Goal: Task Accomplishment & Management: Manage account settings

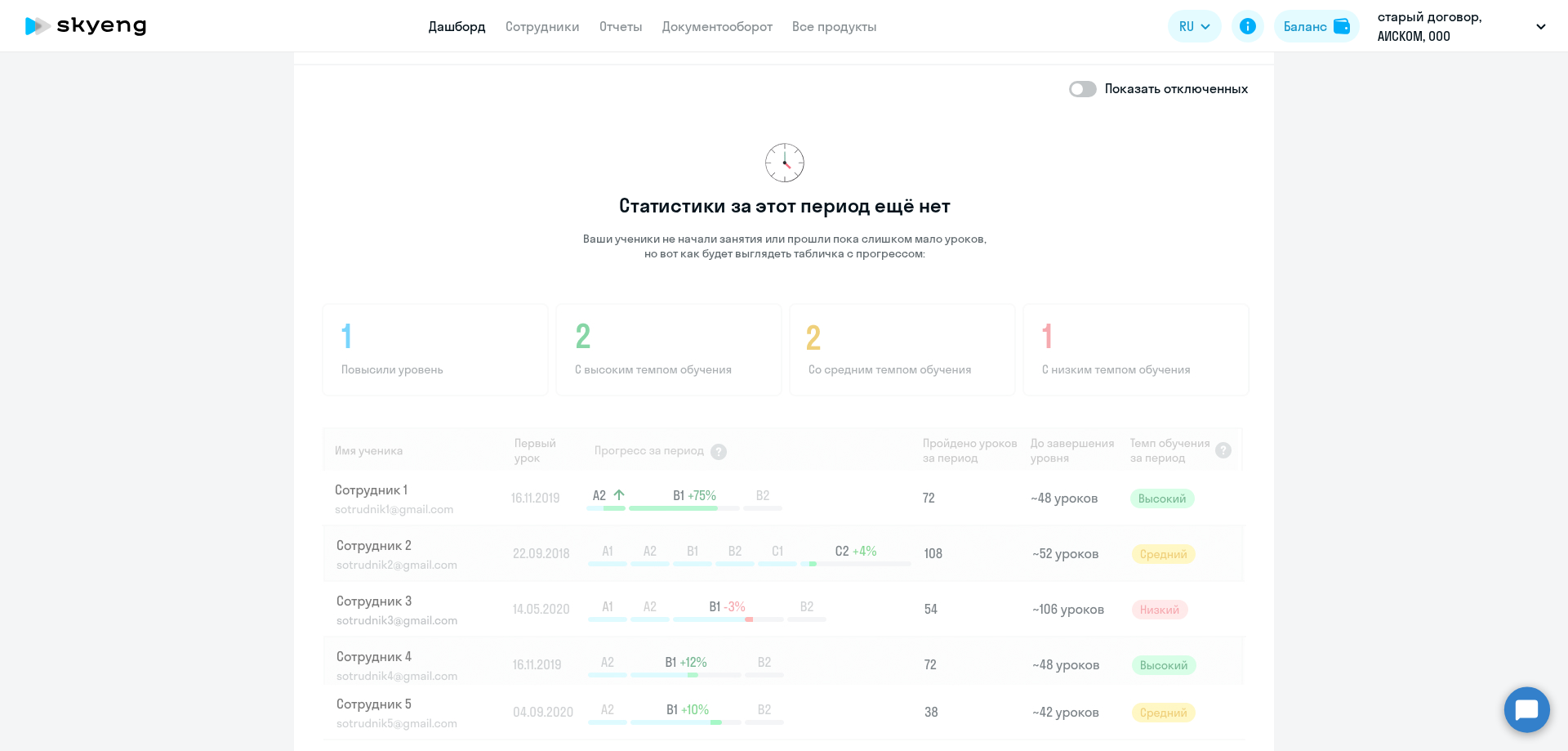
scroll to position [1378, 0]
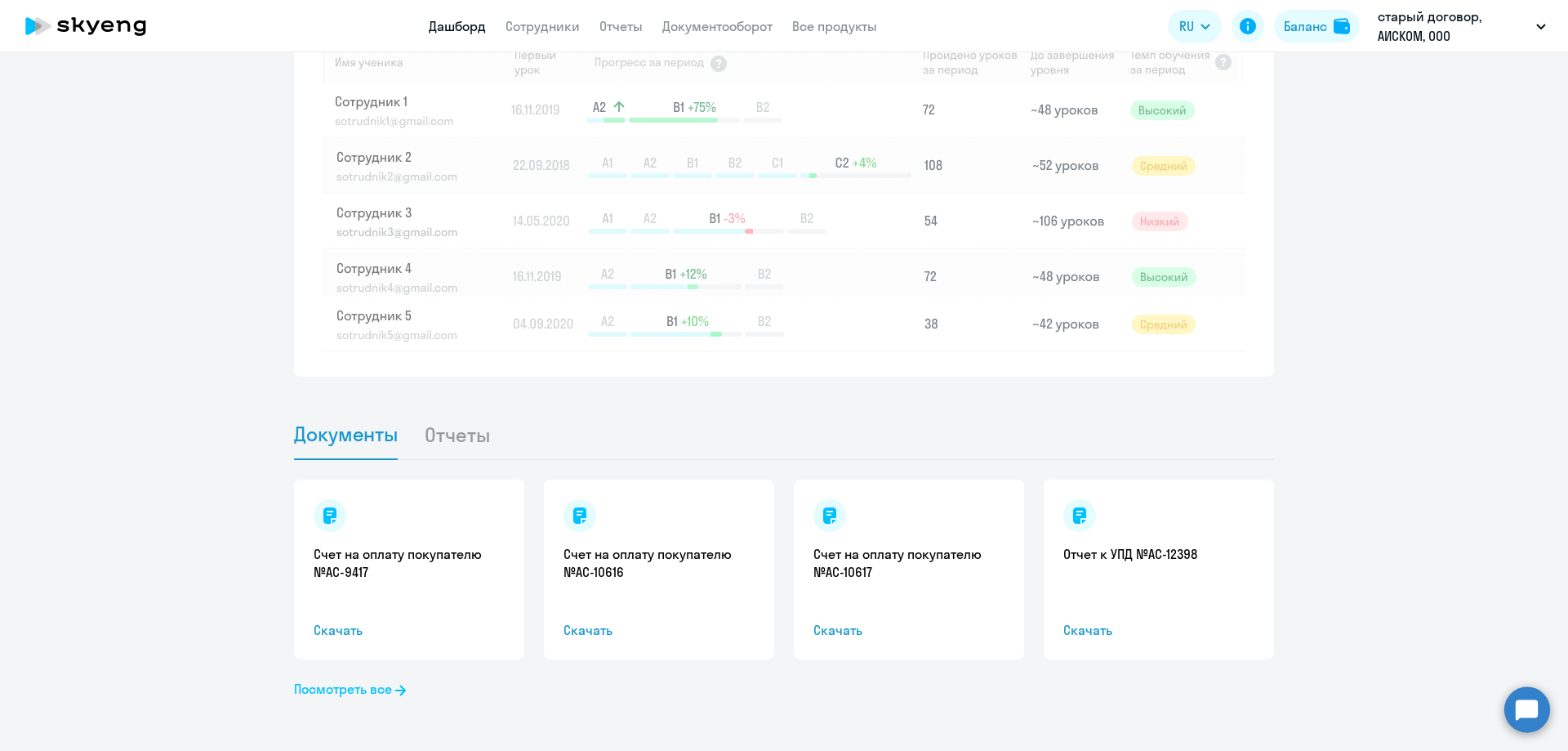
click at [359, 691] on link "Посмотреть все" at bounding box center [350, 688] width 112 height 20
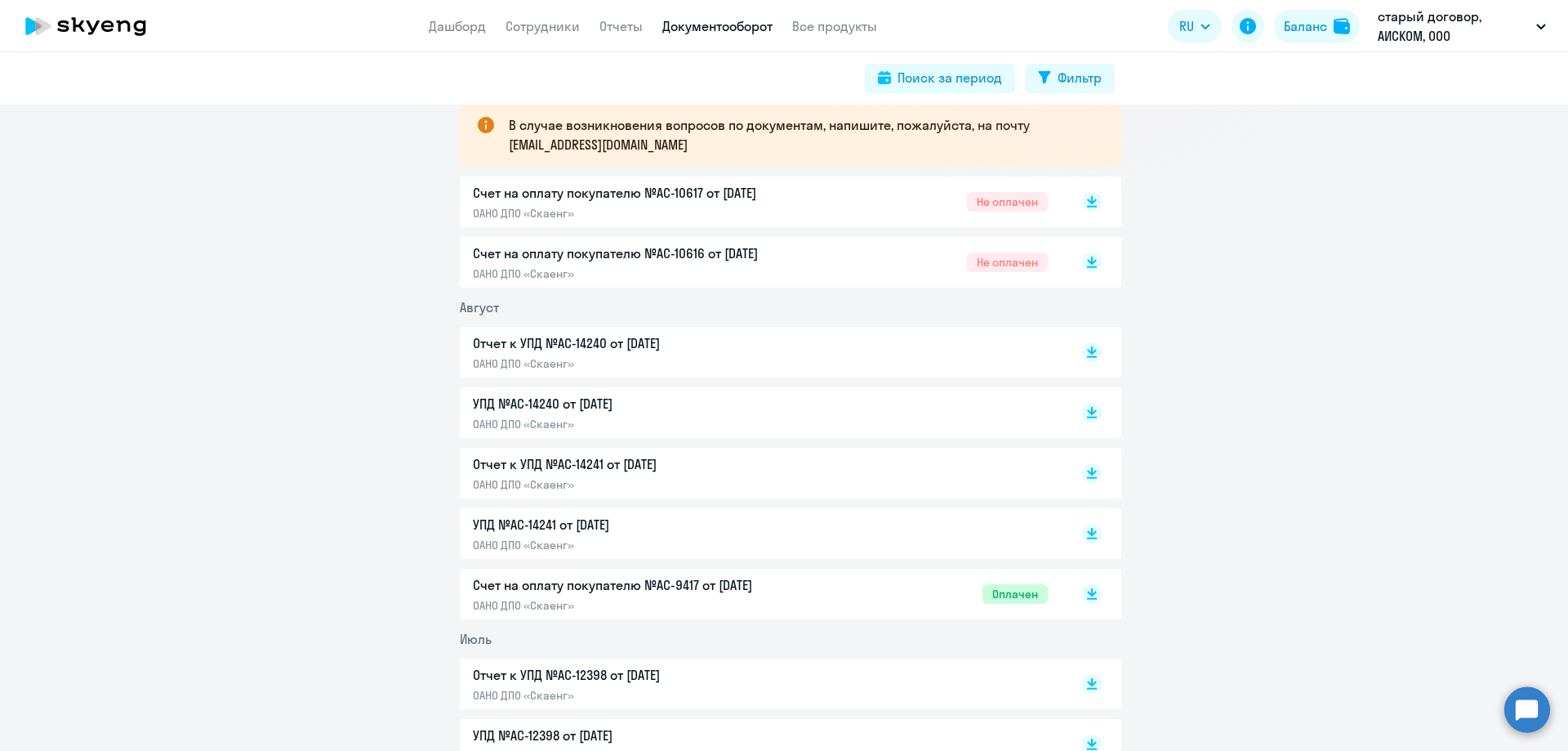
scroll to position [327, 0]
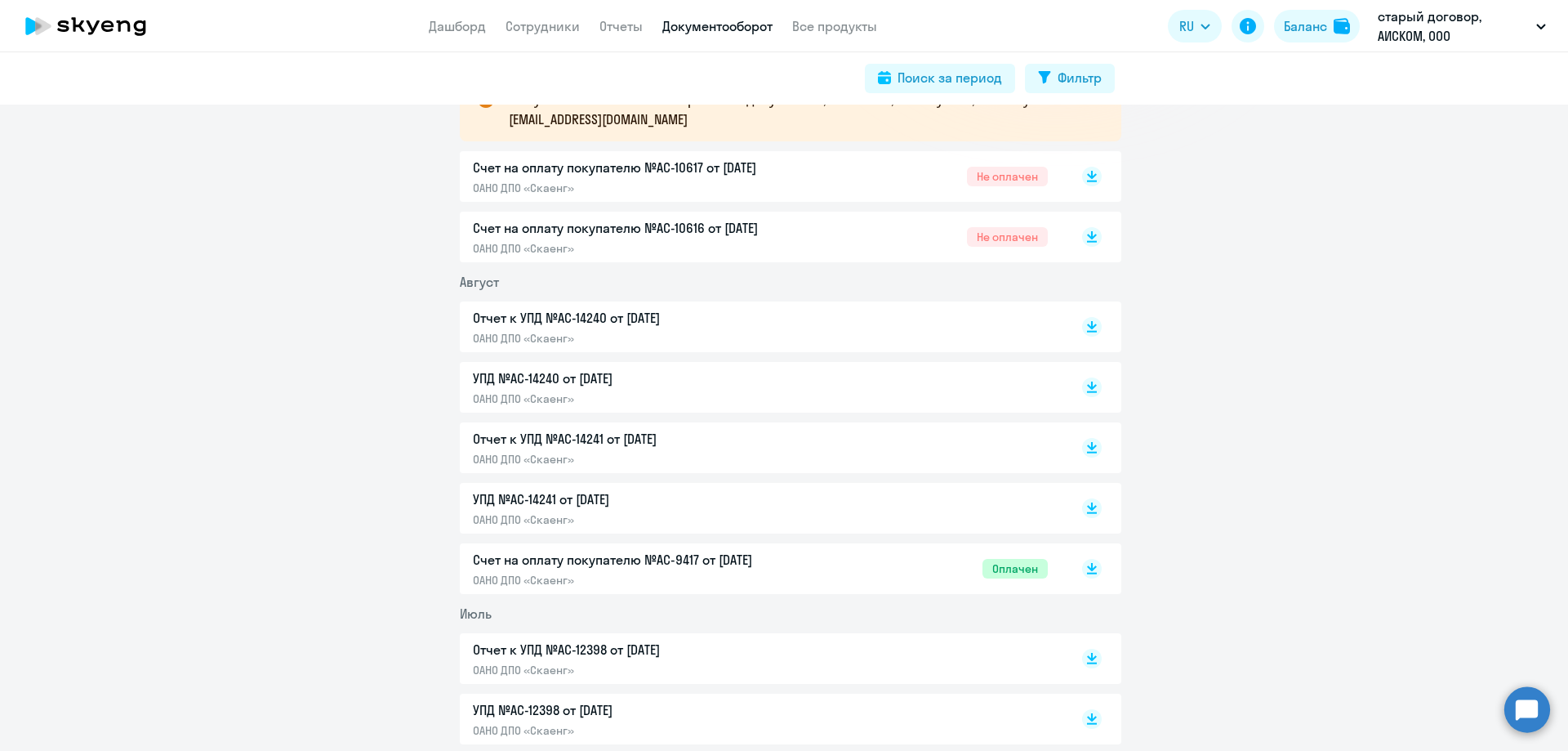
click at [848, 181] on div "Счет на оплату покупателю №AC-10617 от [DATE] ОАНО ДПО «Скаенг» Не оплачен" at bounding box center [760, 177] width 575 height 38
click at [774, 238] on div "Счет на оплату покупателю №AC-10616 от [DATE] ОАНО ДПО «Скаенг»" at bounding box center [644, 238] width 343 height 38
click at [846, 179] on div "Счет на оплату покупателю №AC-10617 от [DATE] ОАНО ДПО «Скаенг» Не оплачен" at bounding box center [760, 177] width 575 height 38
click at [811, 182] on div "Счет на оплату покупателю №AC-10617 от [DATE] ОАНО ДПО «Скаенг» Не оплачен" at bounding box center [760, 177] width 575 height 38
click at [788, 236] on p "Счет на оплату покупателю №AC-10616 от [DATE]" at bounding box center [644, 228] width 343 height 20
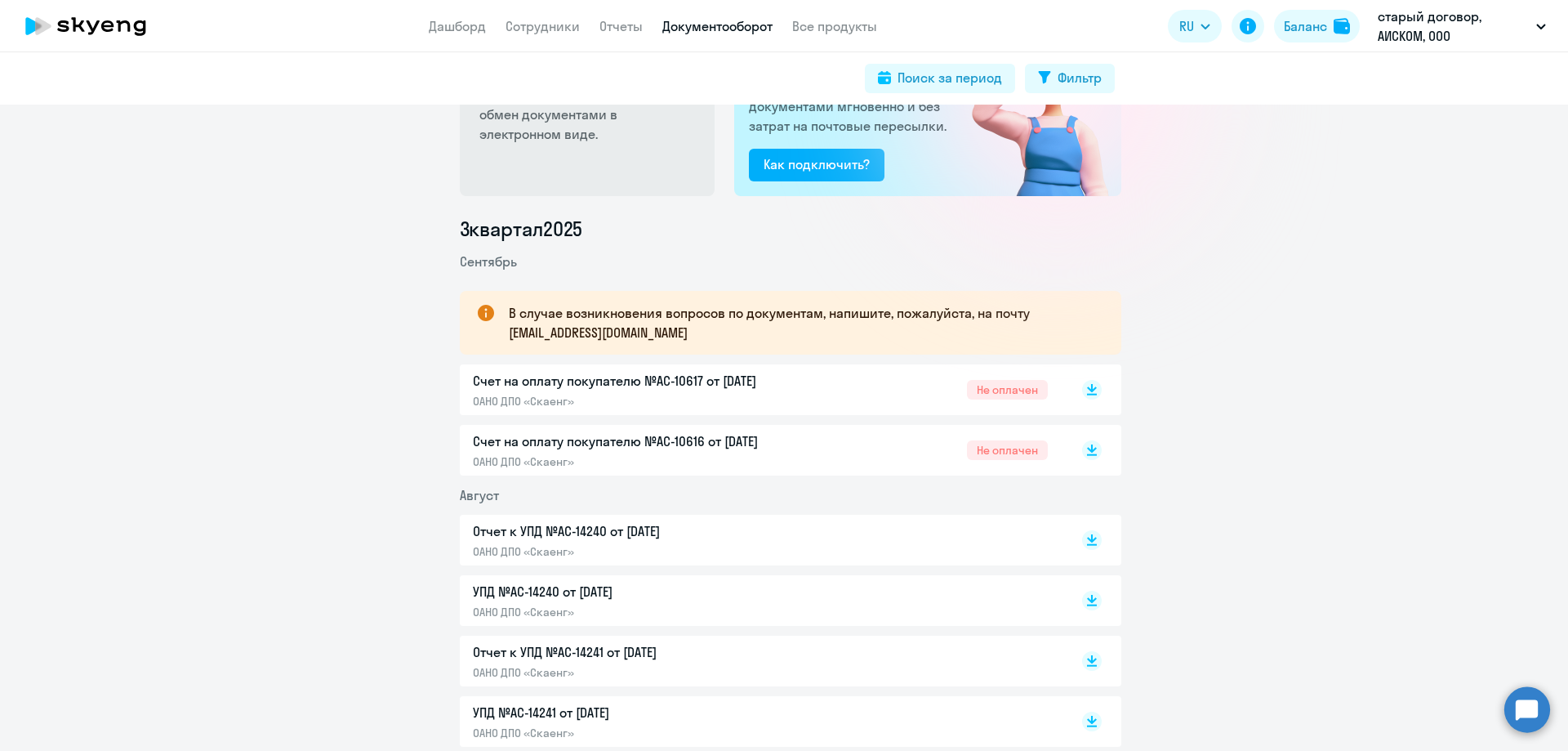
scroll to position [0, 0]
